Goal: Task Accomplishment & Management: Manage account settings

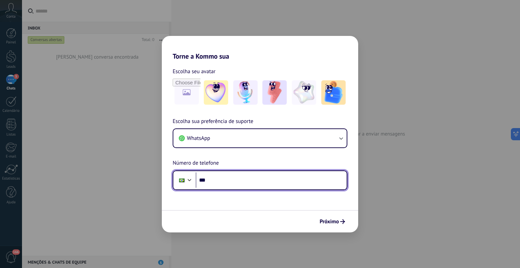
click at [231, 185] on input "***" at bounding box center [271, 180] width 151 height 16
type input "**********"
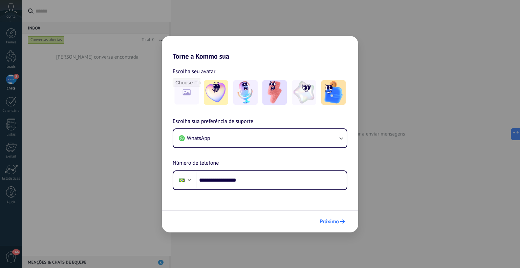
click at [331, 223] on span "Próximo" at bounding box center [328, 221] width 19 height 5
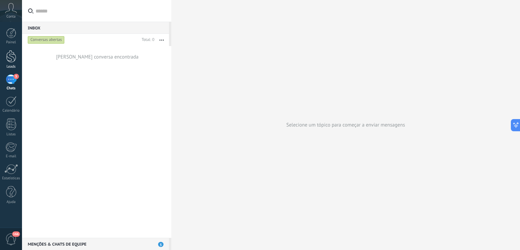
click at [4, 56] on link "Leads" at bounding box center [11, 59] width 22 height 19
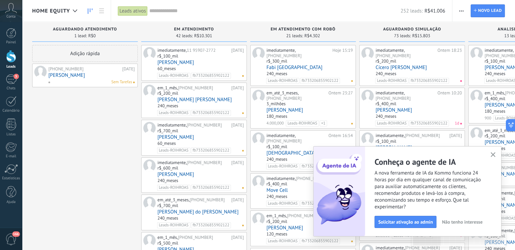
click at [492, 156] on use "button" at bounding box center [492, 154] width 5 height 5
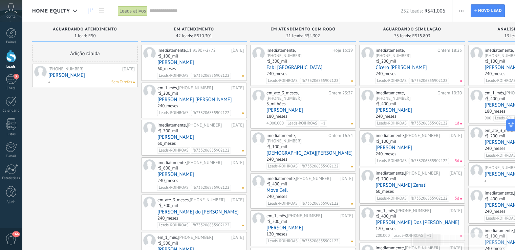
click at [399, 67] on link "Cícero [PERSON_NAME]" at bounding box center [418, 68] width 86 height 6
click at [65, 74] on link "[PERSON_NAME]" at bounding box center [91, 75] width 86 height 6
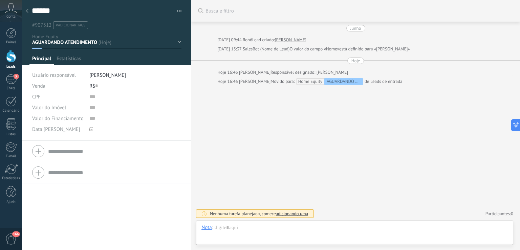
type textarea "******"
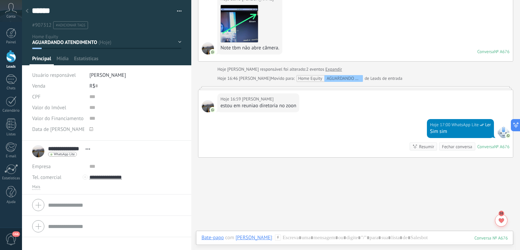
scroll to position [885, 0]
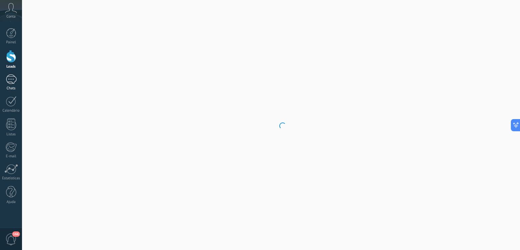
click at [11, 78] on div at bounding box center [11, 79] width 11 height 10
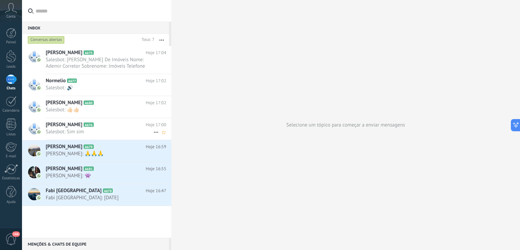
click at [86, 126] on h2 "Alvaro A676" at bounding box center [96, 124] width 100 height 7
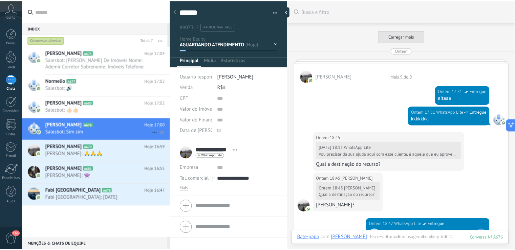
scroll to position [890, 0]
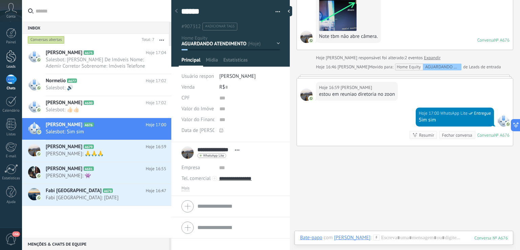
click at [10, 59] on div at bounding box center [11, 56] width 10 height 13
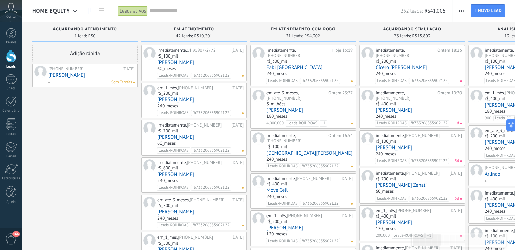
click at [160, 10] on input "text" at bounding box center [274, 10] width 251 height 7
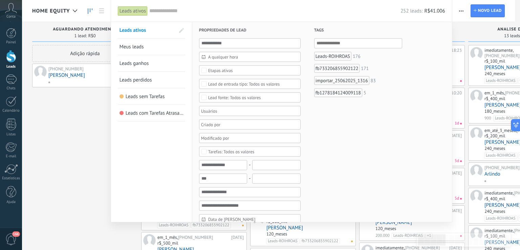
click at [165, 41] on link "Meus leads" at bounding box center [151, 47] width 64 height 16
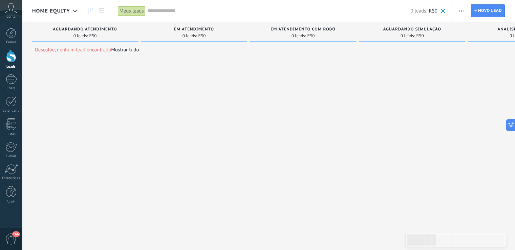
click at [441, 9] on span at bounding box center [443, 11] width 4 height 4
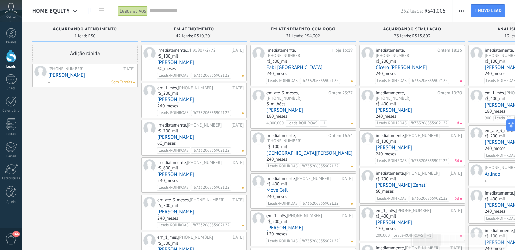
click at [190, 61] on link "[PERSON_NAME]" at bounding box center [200, 63] width 86 height 6
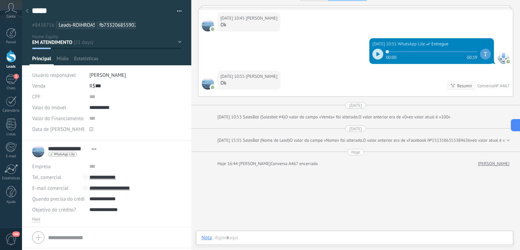
scroll to position [497, 0]
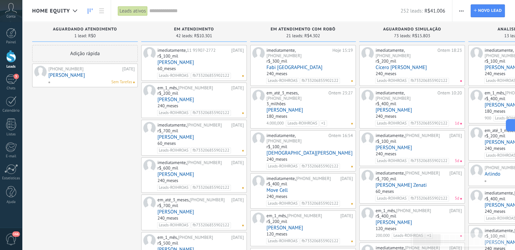
click at [174, 100] on link "[PERSON_NAME]" at bounding box center [200, 100] width 86 height 6
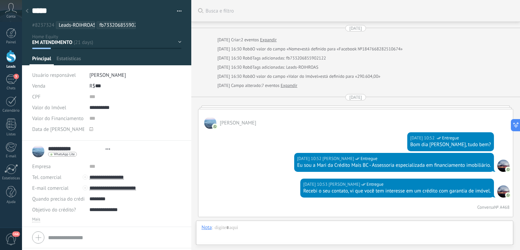
type textarea "*****"
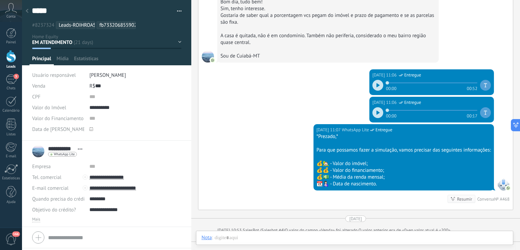
scroll to position [317, 0]
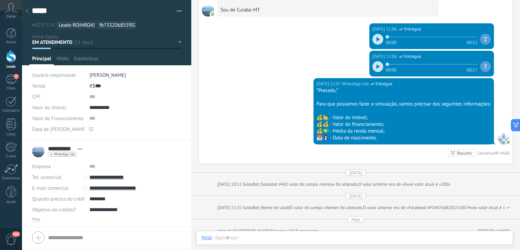
click at [96, 76] on span "[PERSON_NAME]" at bounding box center [107, 75] width 37 height 6
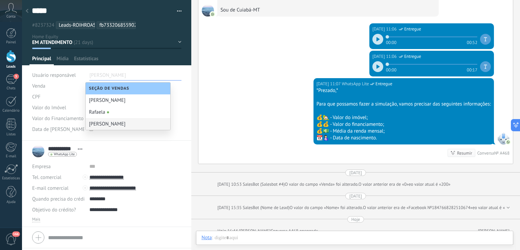
click at [180, 124] on div "***** [PERSON_NAME] Salvar e criar Imprimir Excluir lead #8237324 Leads-[GEOGRA…" at bounding box center [107, 70] width 170 height 141
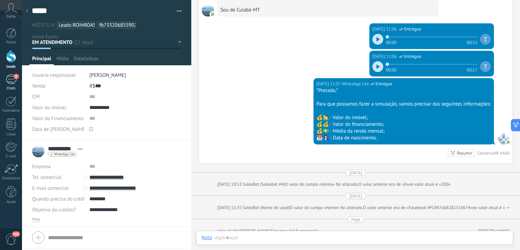
click at [11, 82] on div "5" at bounding box center [11, 79] width 11 height 10
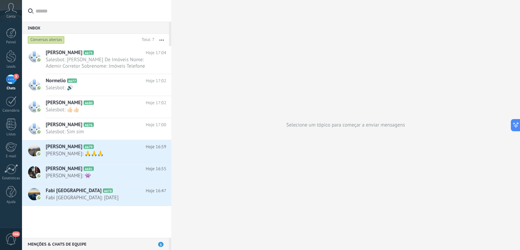
click at [107, 16] on input "text" at bounding box center [101, 11] width 130 height 22
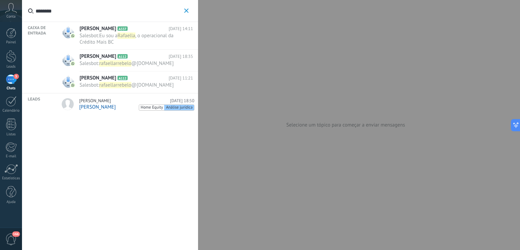
type input "********"
click at [92, 63] on span "Salesbot :" at bounding box center [90, 63] width 20 height 6
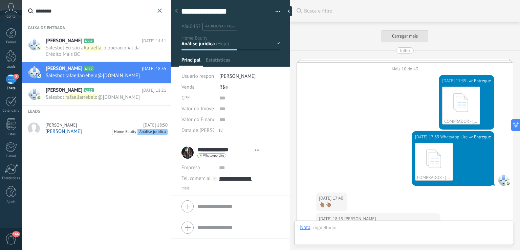
type textarea "**********"
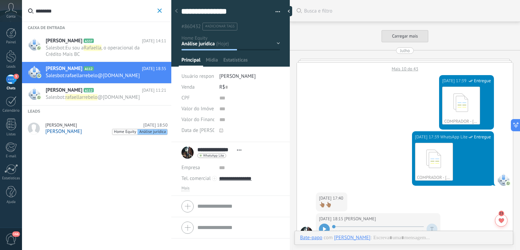
scroll to position [200, 0]
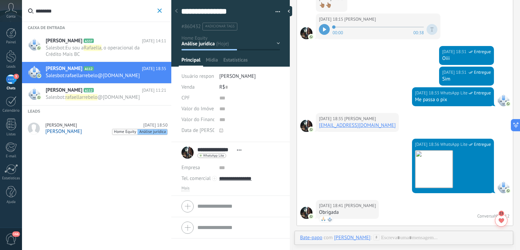
click at [226, 75] on span "[PERSON_NAME]" at bounding box center [237, 76] width 37 height 6
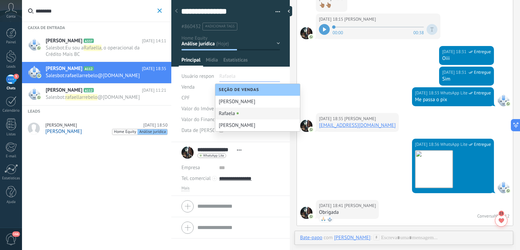
click at [230, 111] on div "Rafaela" at bounding box center [257, 114] width 85 height 12
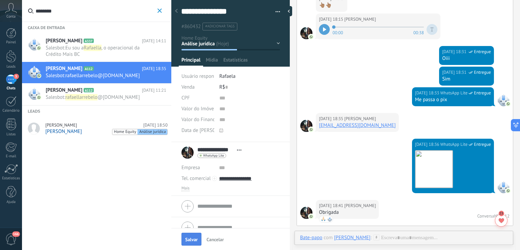
click at [191, 237] on span "Salvar" at bounding box center [191, 239] width 13 height 5
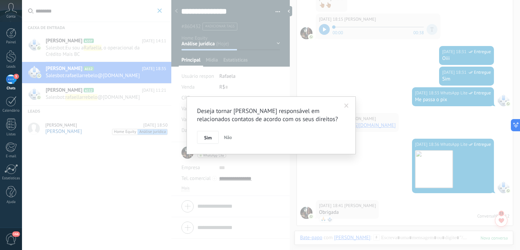
scroll to position [223, 0]
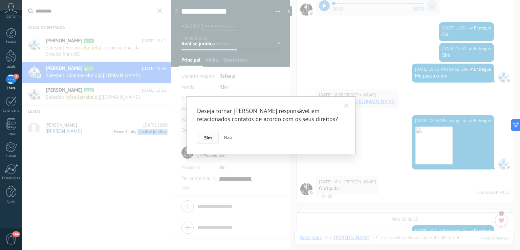
click at [211, 140] on span "Sim" at bounding box center [207, 137] width 7 height 5
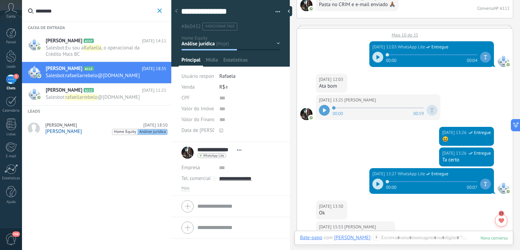
scroll to position [1197, 0]
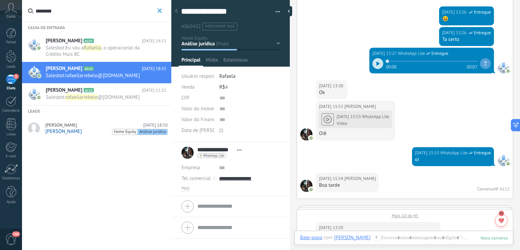
click at [159, 12] on icon "button" at bounding box center [159, 10] width 4 height 4
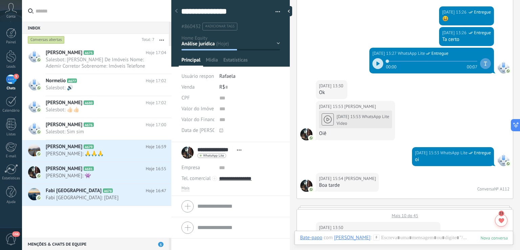
click at [51, 42] on div "Conversas abertas" at bounding box center [46, 40] width 37 height 8
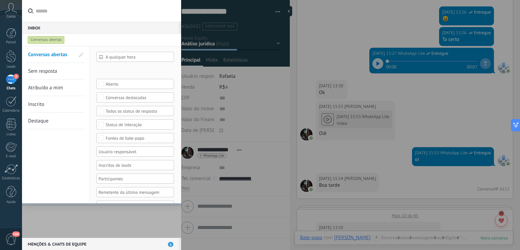
click at [60, 89] on span "Atribuído a mim" at bounding box center [45, 88] width 35 height 6
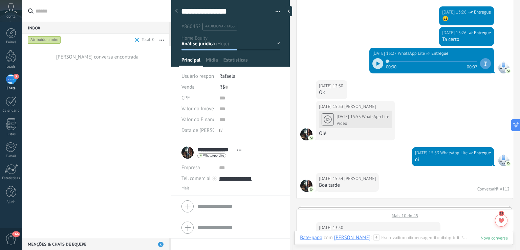
click at [54, 41] on div "Atribuído a mim" at bounding box center [44, 40] width 33 height 8
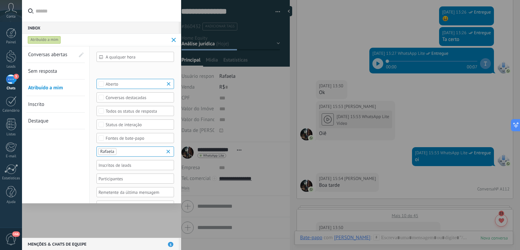
click at [174, 40] on span at bounding box center [174, 40] width 4 height 4
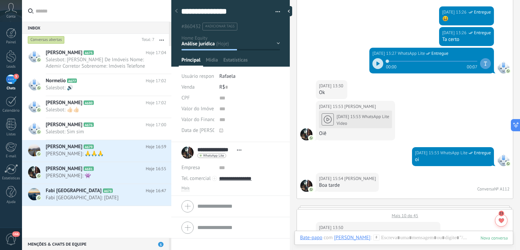
click at [54, 39] on div "Conversas abertas" at bounding box center [46, 40] width 37 height 8
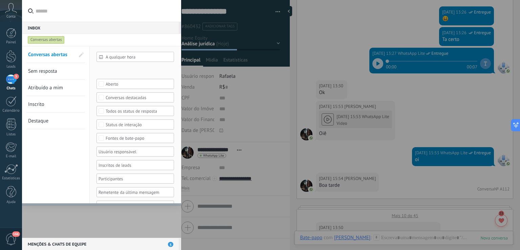
click at [143, 151] on div at bounding box center [132, 152] width 71 height 8
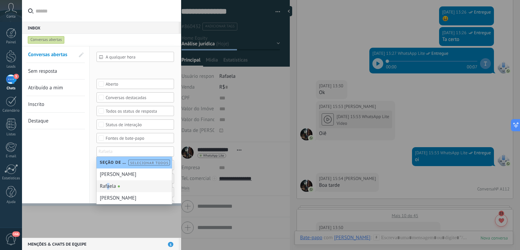
click at [108, 185] on div "Rafaela" at bounding box center [133, 186] width 75 height 12
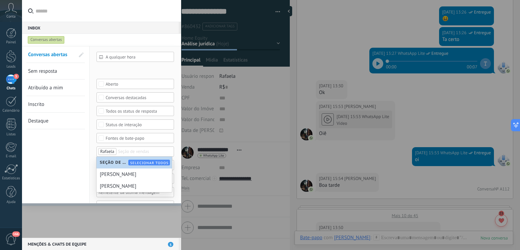
click at [77, 156] on div "Conversas abertas Sem resposta Atribuído a mim Inscrito Destaque Salvar" at bounding box center [56, 131] width 68 height 171
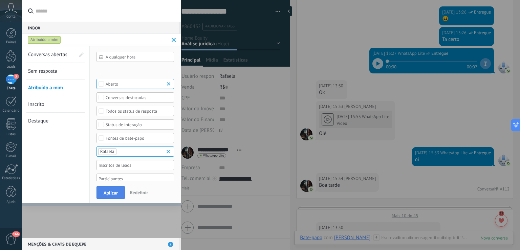
click at [102, 189] on button "Aplicar" at bounding box center [110, 192] width 28 height 13
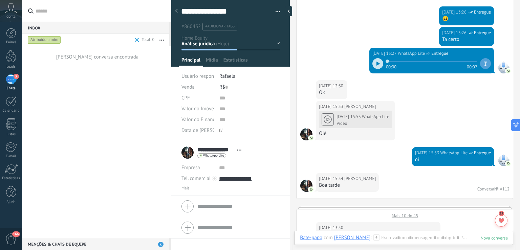
click at [56, 41] on div "Atribuído a mim" at bounding box center [44, 40] width 33 height 8
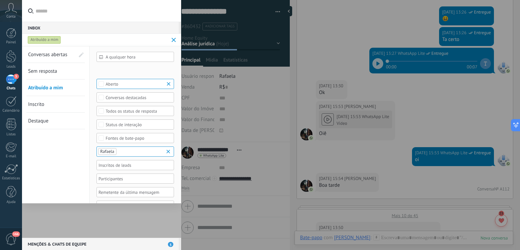
click at [88, 211] on div at bounding box center [101, 142] width 159 height 192
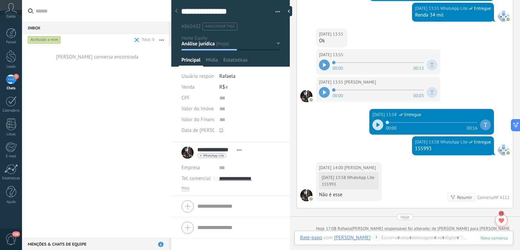
scroll to position [1569, 0]
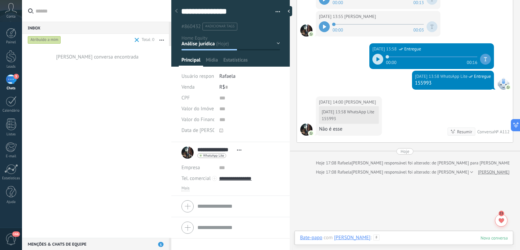
click at [407, 236] on div at bounding box center [404, 244] width 208 height 20
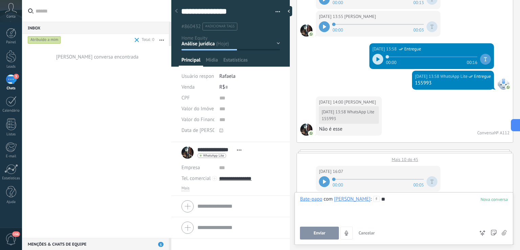
click at [321, 233] on span "Enviar" at bounding box center [319, 233] width 12 height 5
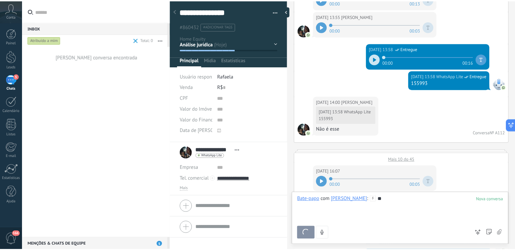
scroll to position [2739, 0]
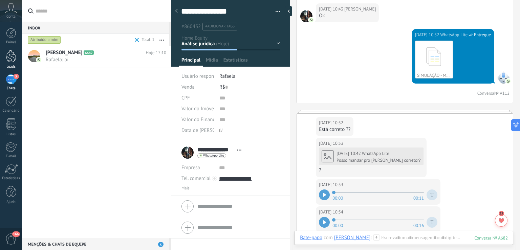
click at [9, 65] on div "Leads" at bounding box center [11, 67] width 20 height 4
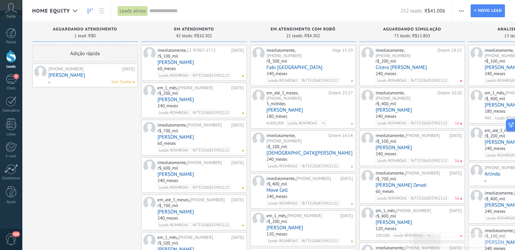
click at [141, 11] on div "Leads ativos" at bounding box center [133, 11] width 30 height 10
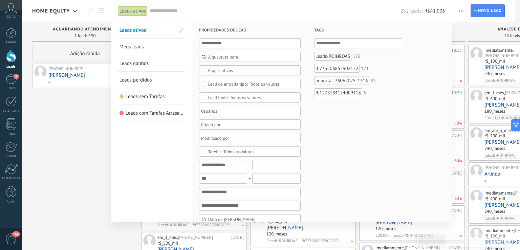
click at [146, 48] on link "Meus leads" at bounding box center [151, 47] width 64 height 16
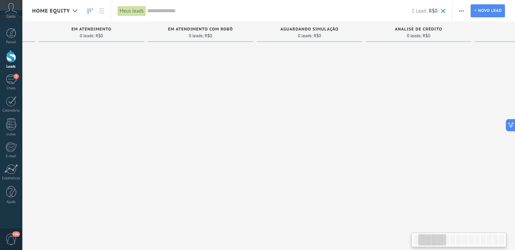
scroll to position [0, 134]
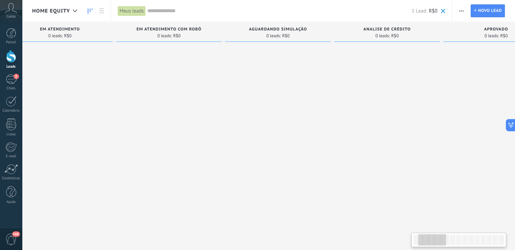
drag, startPoint x: 386, startPoint y: 33, endPoint x: 184, endPoint y: 15, distance: 202.5
click at [199, 16] on div "Home Equity Meus leads Aplicar 1 Lead: R$0 Leads ativos Meus leads Leads ganhos…" at bounding box center [268, 131] width 493 height 262
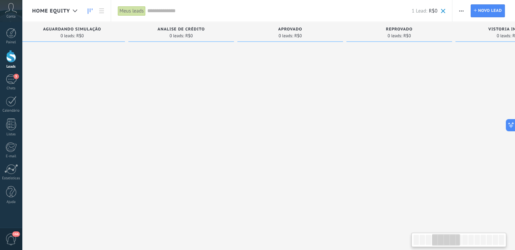
scroll to position [0, 349]
drag, startPoint x: 448, startPoint y: 29, endPoint x: 232, endPoint y: 28, distance: 215.9
click at [234, 30] on div "aprovado" at bounding box center [280, 30] width 99 height 6
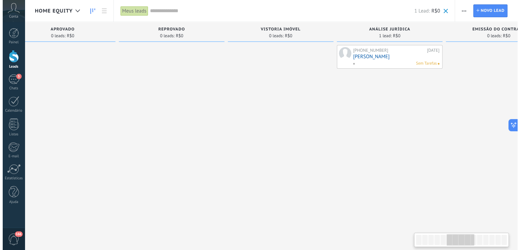
scroll to position [0, 590]
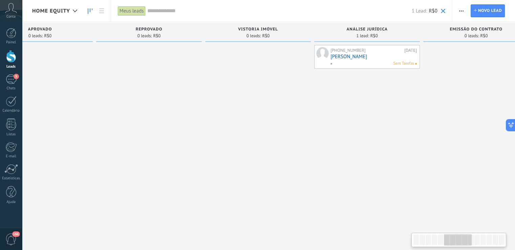
drag, startPoint x: 467, startPoint y: 36, endPoint x: 231, endPoint y: 76, distance: 239.5
click at [231, 76] on div "VISTORIA IMóvel 0 leads: R$0" at bounding box center [259, 114] width 109 height 185
click at [395, 64] on span "Sem Tarefas" at bounding box center [403, 64] width 21 height 6
click at [356, 55] on link "[PERSON_NAME]" at bounding box center [373, 57] width 86 height 6
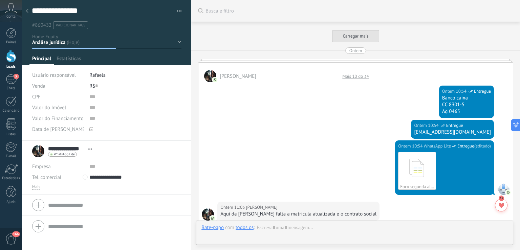
scroll to position [874, 0]
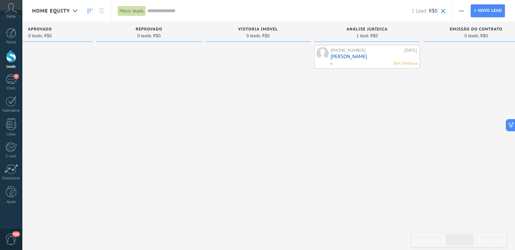
click at [361, 57] on link "[PERSON_NAME]" at bounding box center [373, 57] width 86 height 6
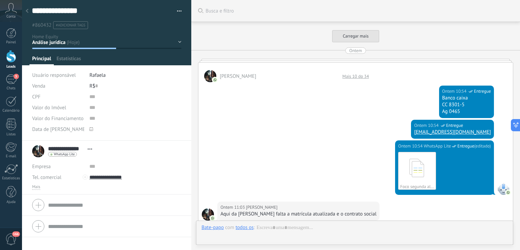
scroll to position [874, 0]
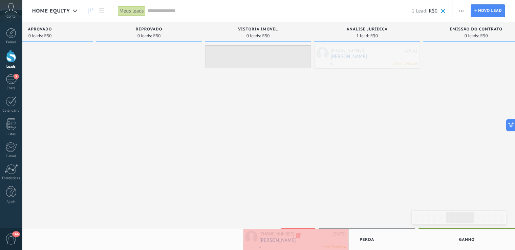
drag, startPoint x: 367, startPoint y: 57, endPoint x: 296, endPoint y: 239, distance: 196.0
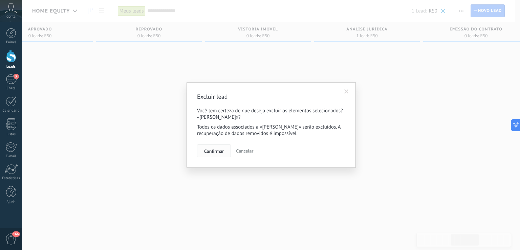
click at [204, 150] on span "Confirmar" at bounding box center [214, 151] width 20 height 5
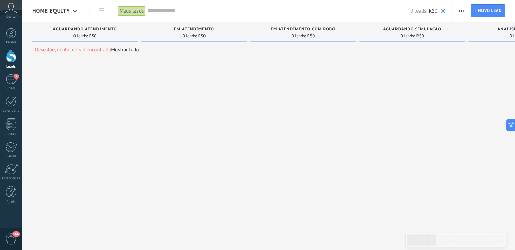
drag, startPoint x: 143, startPoint y: 27, endPoint x: 193, endPoint y: 29, distance: 49.8
click at [193, 29] on div "EM ATENDIMENTO 0 leads: R$0" at bounding box center [194, 32] width 106 height 20
click at [9, 80] on div "5" at bounding box center [11, 79] width 11 height 10
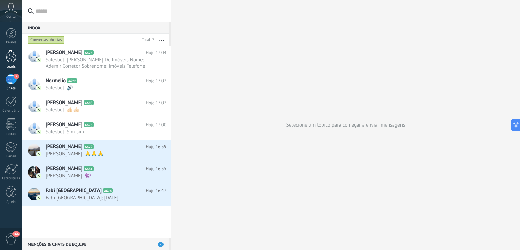
click at [9, 58] on div at bounding box center [11, 56] width 10 height 13
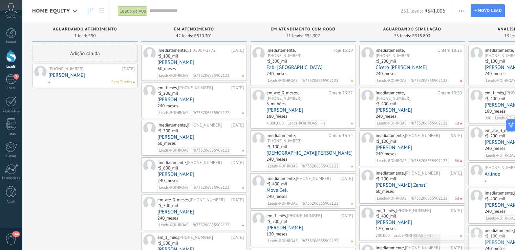
click at [273, 67] on link "Fabi [GEOGRAPHIC_DATA]" at bounding box center [309, 68] width 86 height 6
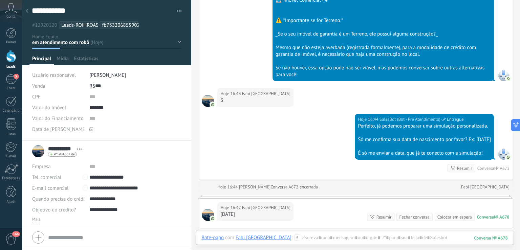
scroll to position [788, 0]
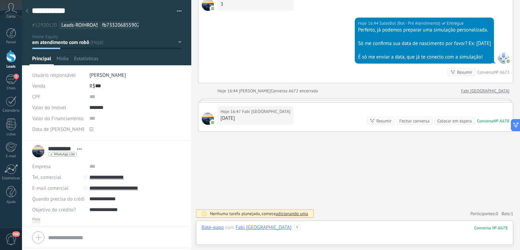
click at [296, 227] on div at bounding box center [354, 234] width 306 height 20
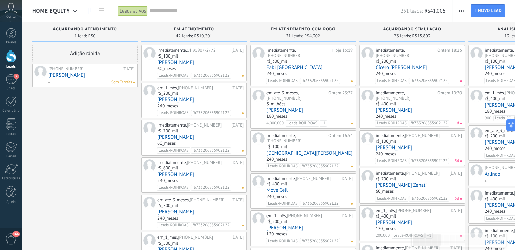
click at [279, 65] on link "Fabi [GEOGRAPHIC_DATA]" at bounding box center [309, 68] width 86 height 6
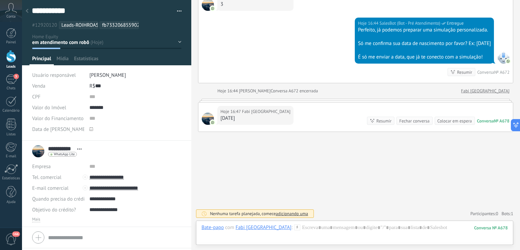
scroll to position [19, 0]
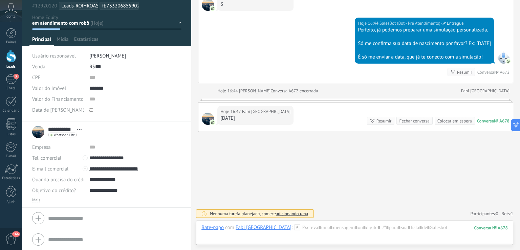
click at [505, 212] on span "Bots: 1" at bounding box center [507, 214] width 12 height 6
click at [503, 200] on icon at bounding box center [504, 200] width 5 height 5
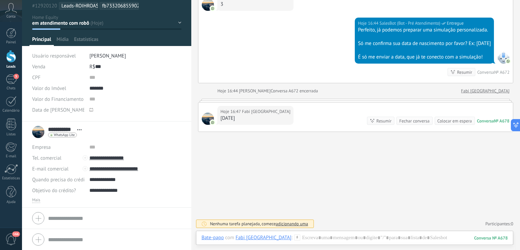
scroll to position [788, 0]
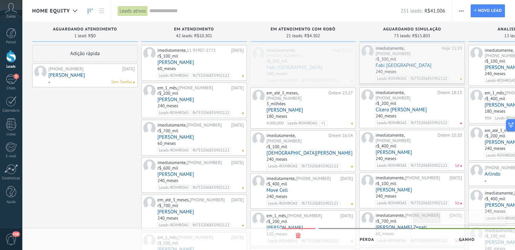
drag, startPoint x: 297, startPoint y: 70, endPoint x: 406, endPoint y: 68, distance: 108.6
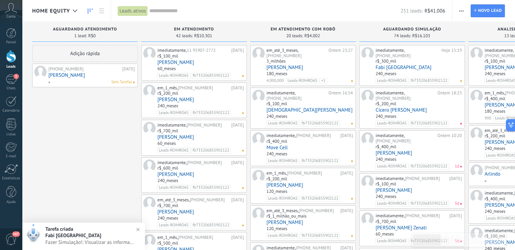
click at [380, 67] on link "Fabi [GEOGRAPHIC_DATA]" at bounding box center [418, 68] width 86 height 6
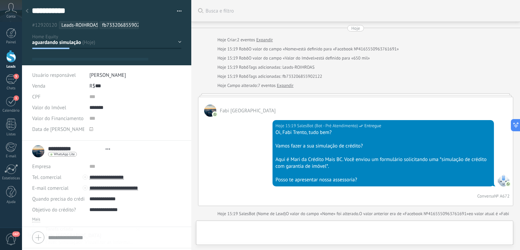
type textarea "**********"
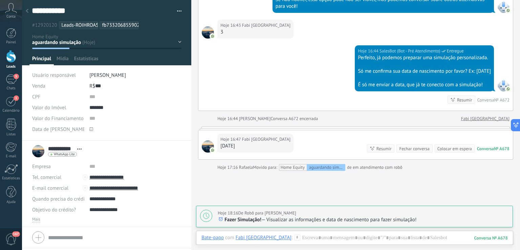
scroll to position [721, 0]
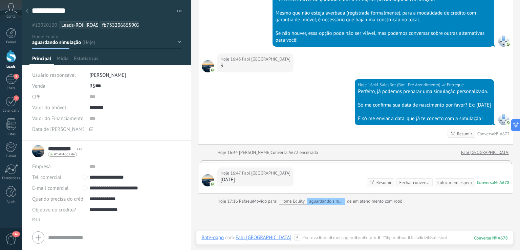
click at [0, 0] on div "AGUARDANDO ATENDIMENTO EM ATENDIMENTO em atendimento com robô aguardando simula…" at bounding box center [0, 0] width 0 height 0
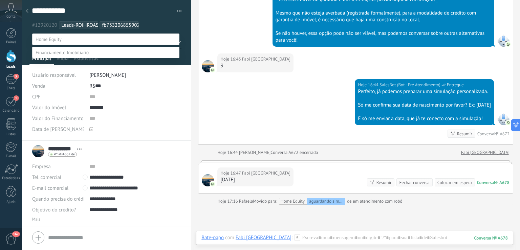
click at [161, 22] on div at bounding box center [271, 125] width 498 height 250
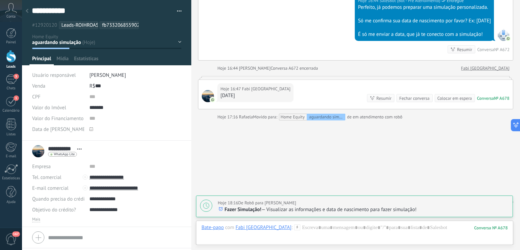
scroll to position [823, 0]
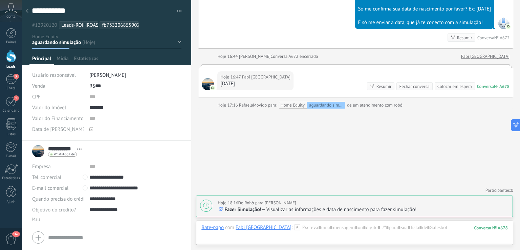
click at [118, 74] on span "[PERSON_NAME]" at bounding box center [107, 75] width 37 height 6
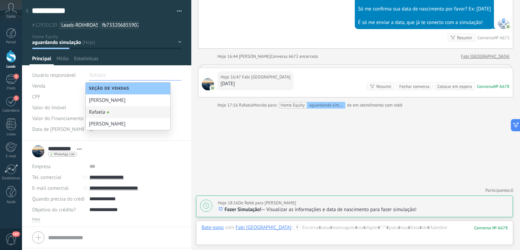
click at [107, 111] on div "Rafaela" at bounding box center [128, 112] width 85 height 12
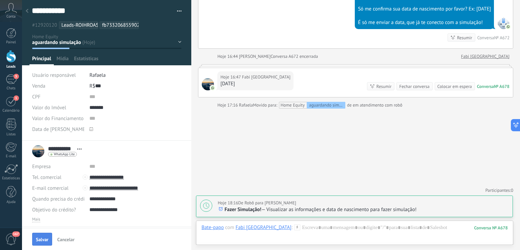
click at [43, 238] on span "Salvar" at bounding box center [42, 239] width 13 height 5
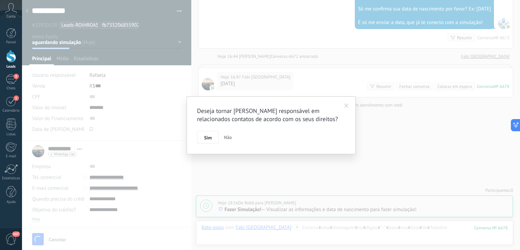
scroll to position [832, 0]
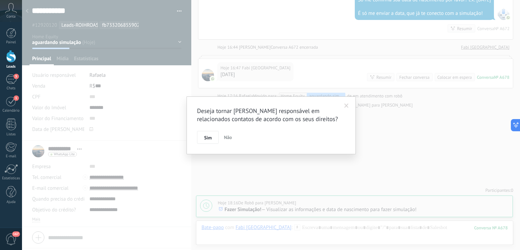
click at [203, 139] on button "Sim" at bounding box center [208, 137] width 22 height 13
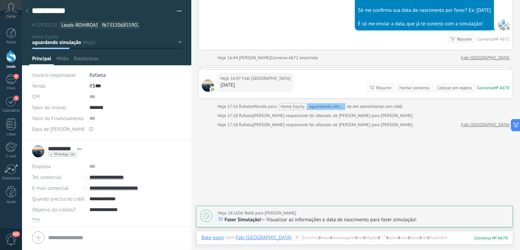
scroll to position [841, 0]
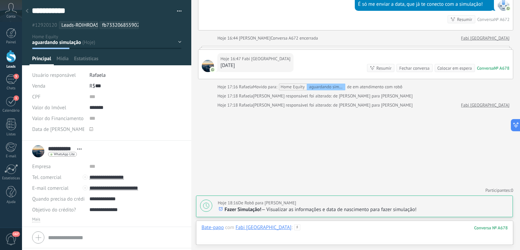
click at [294, 234] on div at bounding box center [354, 234] width 306 height 20
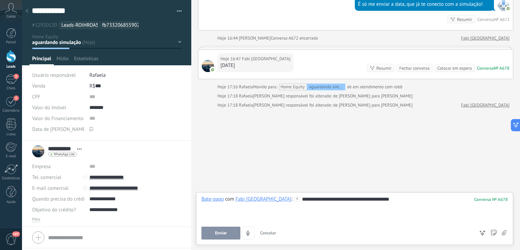
click at [213, 235] on button "Enviar" at bounding box center [220, 233] width 39 height 13
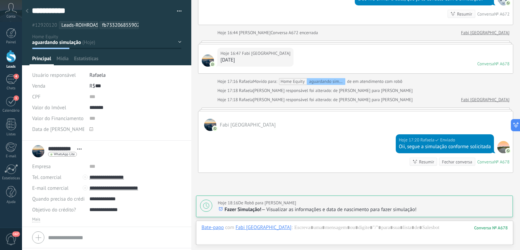
scroll to position [837, 0]
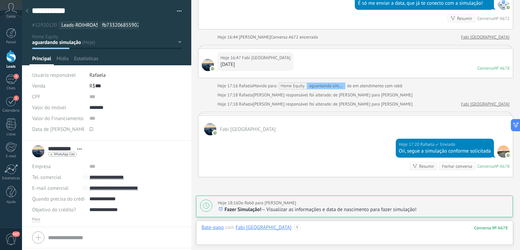
click at [292, 233] on div at bounding box center [354, 234] width 306 height 20
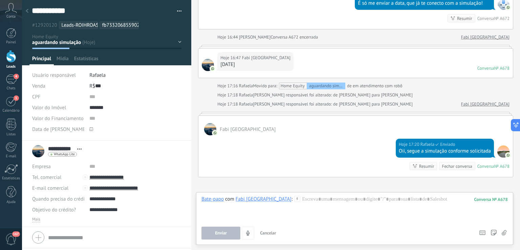
click at [503, 235] on icon at bounding box center [503, 233] width 5 height 6
click at [0, 0] on input "file" at bounding box center [0, 0] width 0 height 0
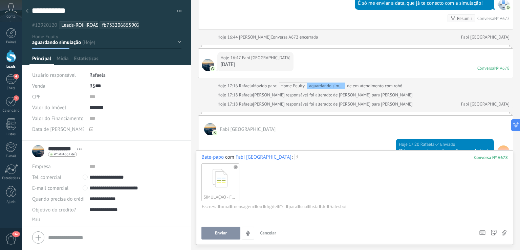
click at [211, 233] on button "Enviar" at bounding box center [220, 233] width 39 height 13
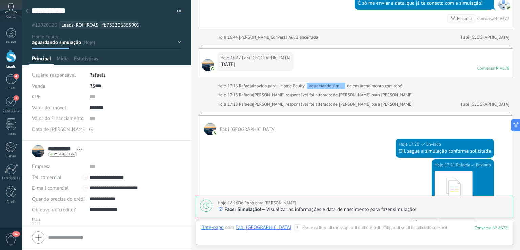
scroll to position [966, 0]
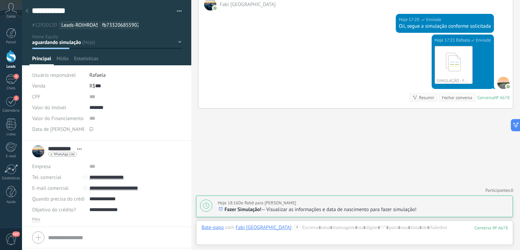
click at [0, 0] on div "AGUARDANDO ATENDIMENTO EM ATENDIMENTO em atendimento com robô aguardando simula…" at bounding box center [0, 0] width 0 height 0
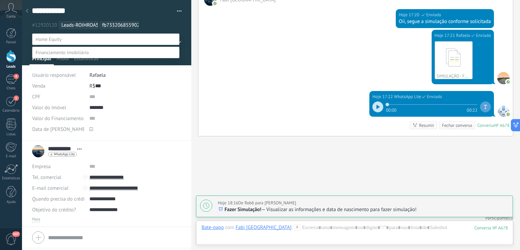
scroll to position [999, 0]
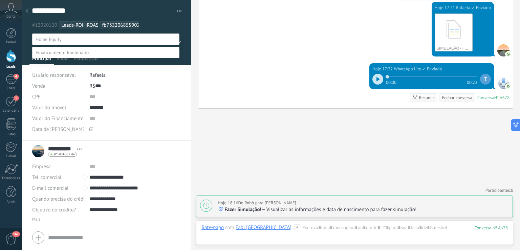
click at [172, 40] on label at bounding box center [105, 39] width 147 height 12
click at [231, 173] on div at bounding box center [271, 125] width 498 height 250
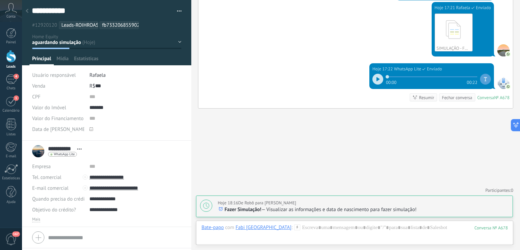
click at [0, 0] on div "AGUARDANDO ATENDIMENTO EM ATENDIMENTO em atendimento com robô aguardando simula…" at bounding box center [0, 0] width 0 height 0
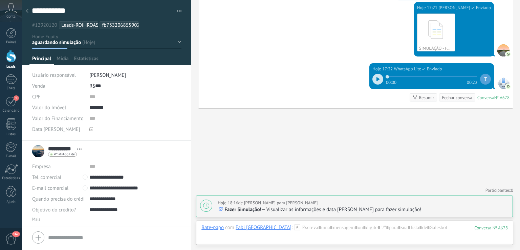
click at [0, 0] on div "AGUARDANDO ATENDIMENTO EM ATENDIMENTO em atendimento com robô aguardando simula…" at bounding box center [0, 0] width 0 height 0
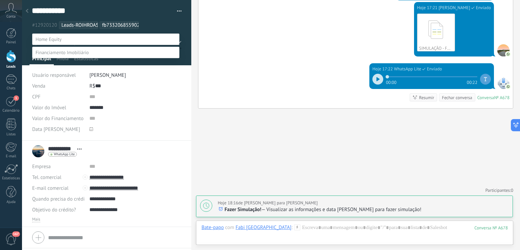
click at [0, 0] on label "SIMULAÇÃO ENVIADA" at bounding box center [0, 0] width 0 height 0
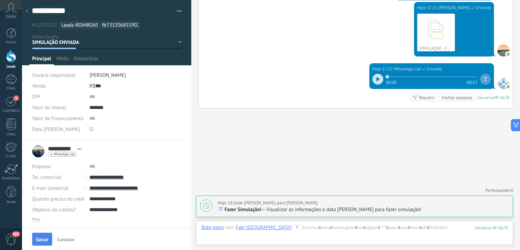
click at [40, 242] on span "Salvar" at bounding box center [42, 239] width 13 height 5
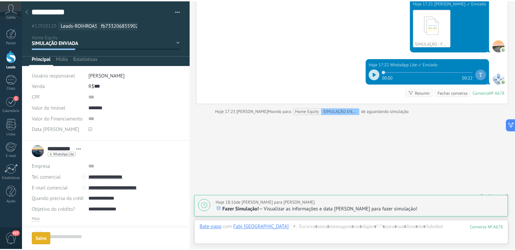
scroll to position [1001, 0]
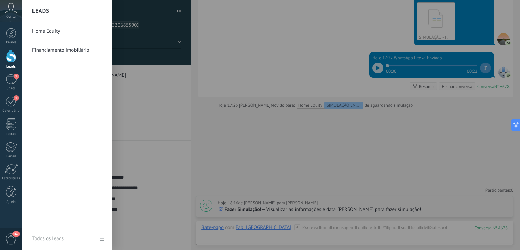
click at [7, 59] on div at bounding box center [11, 56] width 10 height 13
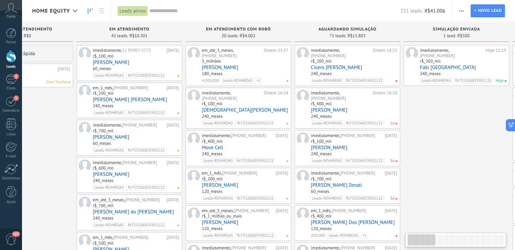
drag, startPoint x: 452, startPoint y: 38, endPoint x: 382, endPoint y: 35, distance: 70.1
click at [385, 36] on div "73 leads: R$15.803" at bounding box center [347, 36] width 99 height 6
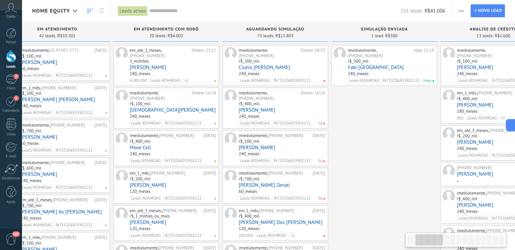
drag, startPoint x: 386, startPoint y: 32, endPoint x: 328, endPoint y: 29, distance: 58.3
click at [335, 30] on div "SIMULAÇÃO ENVIADA" at bounding box center [384, 30] width 99 height 6
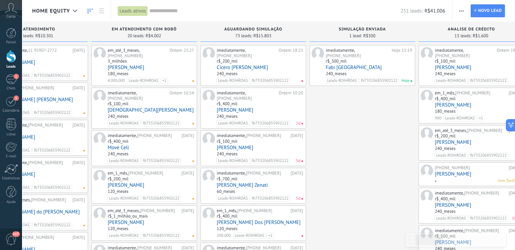
click at [125, 10] on div "Leads ativos" at bounding box center [133, 11] width 30 height 10
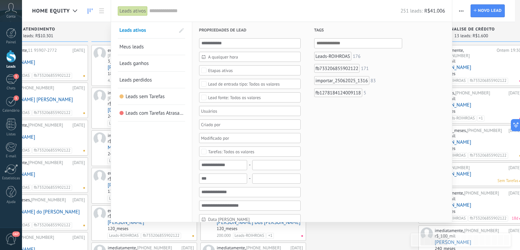
click at [146, 46] on link "Meus leads" at bounding box center [151, 47] width 64 height 16
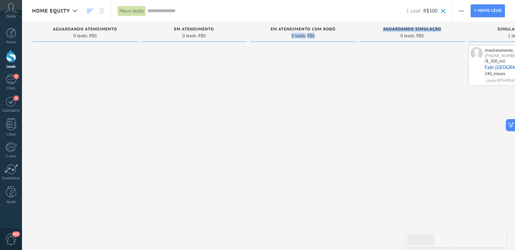
drag, startPoint x: 403, startPoint y: 33, endPoint x: 290, endPoint y: 36, distance: 113.4
click at [388, 62] on div at bounding box center [412, 126] width 106 height 162
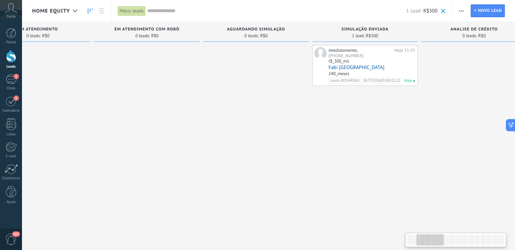
drag, startPoint x: 457, startPoint y: 28, endPoint x: 262, endPoint y: 36, distance: 194.7
click at [269, 35] on div "aguardando simulação 0 leads: R$0" at bounding box center [256, 32] width 106 height 20
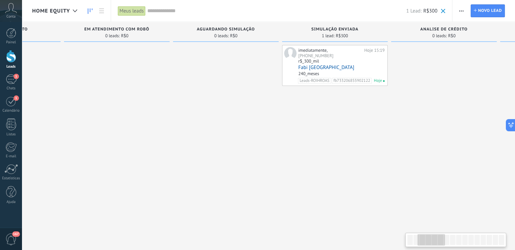
click at [263, 100] on div at bounding box center [226, 126] width 106 height 162
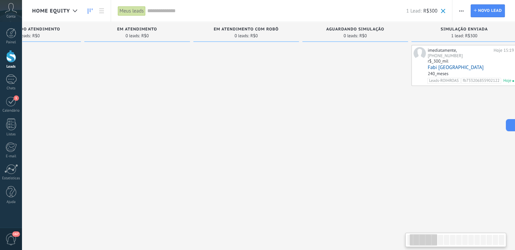
scroll to position [0, 28]
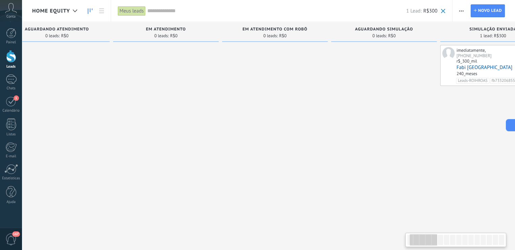
drag, startPoint x: 84, startPoint y: 35, endPoint x: 226, endPoint y: 39, distance: 142.5
click at [226, 39] on div "em atendimento com robô 0 leads: R$0" at bounding box center [275, 32] width 106 height 20
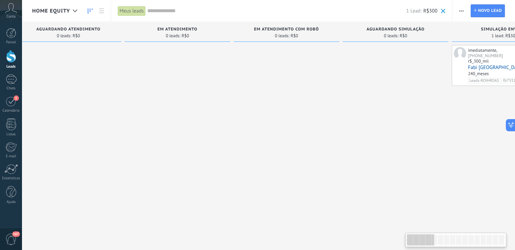
scroll to position [0, 0]
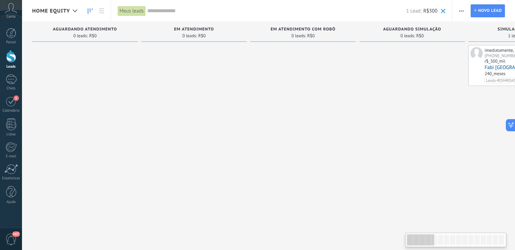
drag, startPoint x: 117, startPoint y: 39, endPoint x: 149, endPoint y: 38, distance: 32.2
